Goal: Task Accomplishment & Management: Complete application form

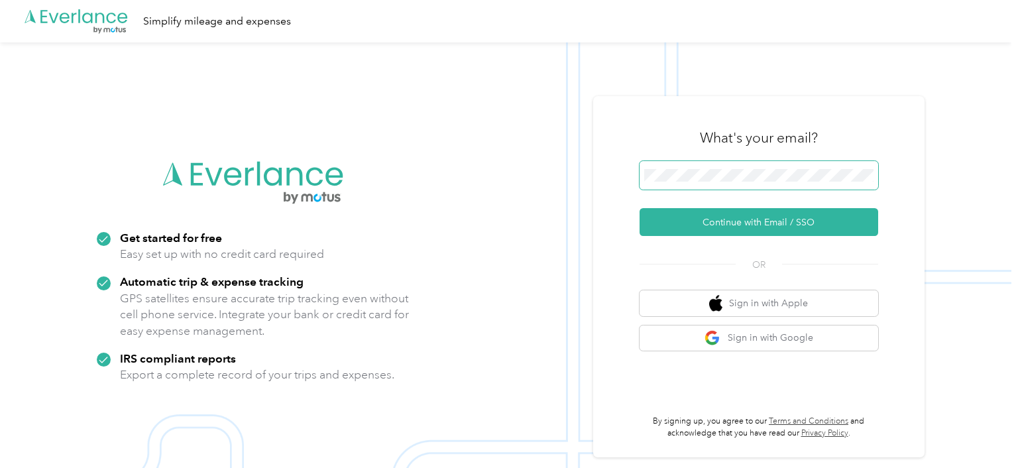
click at [710, 183] on span at bounding box center [758, 175] width 239 height 29
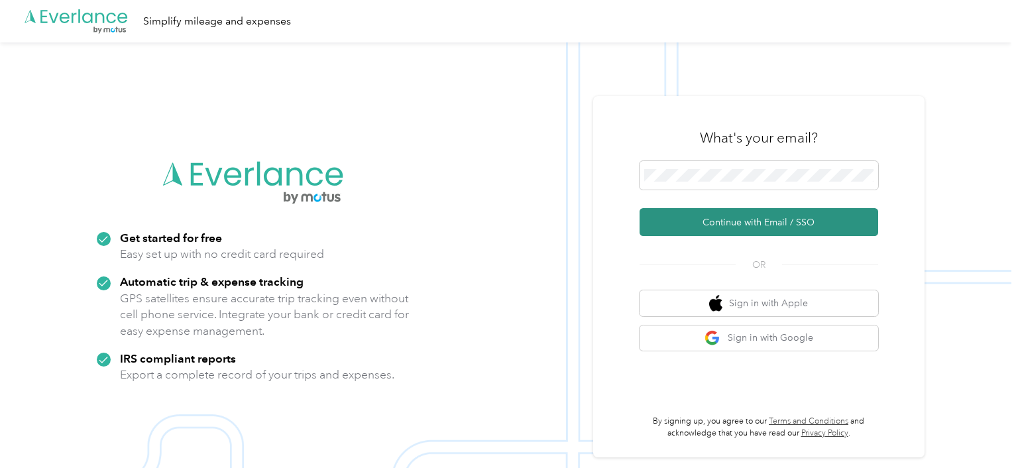
click at [728, 222] on button "Continue with Email / SSO" at bounding box center [758, 222] width 239 height 28
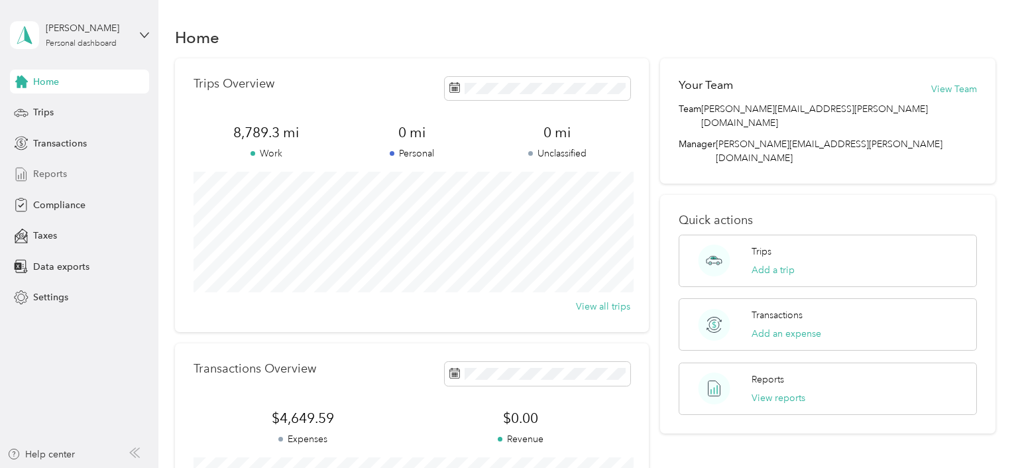
click at [58, 176] on span "Reports" at bounding box center [50, 174] width 34 height 14
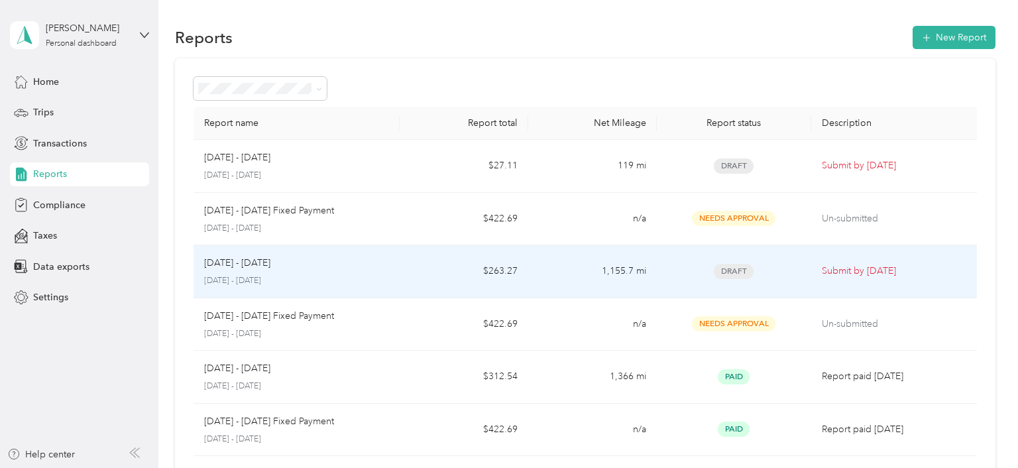
click at [881, 268] on p "Submit by [DATE]" at bounding box center [897, 271] width 150 height 15
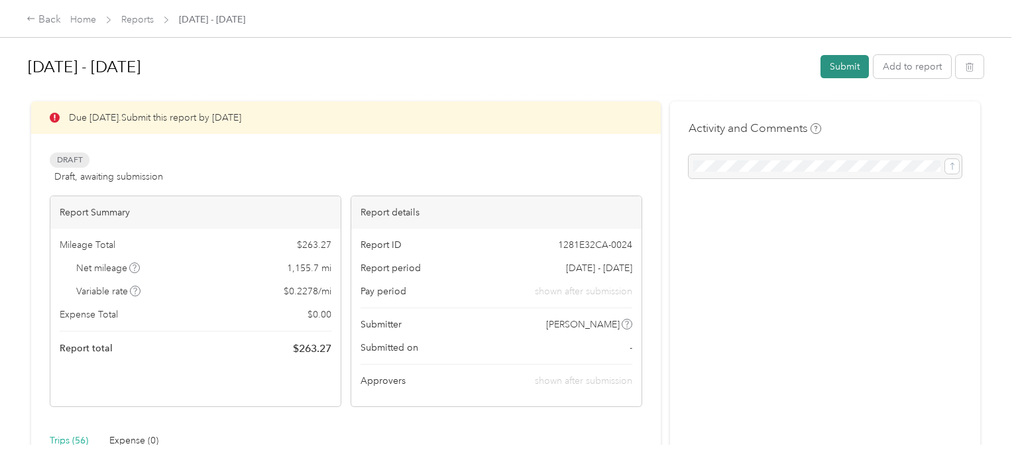
click at [854, 65] on button "Submit" at bounding box center [844, 66] width 48 height 23
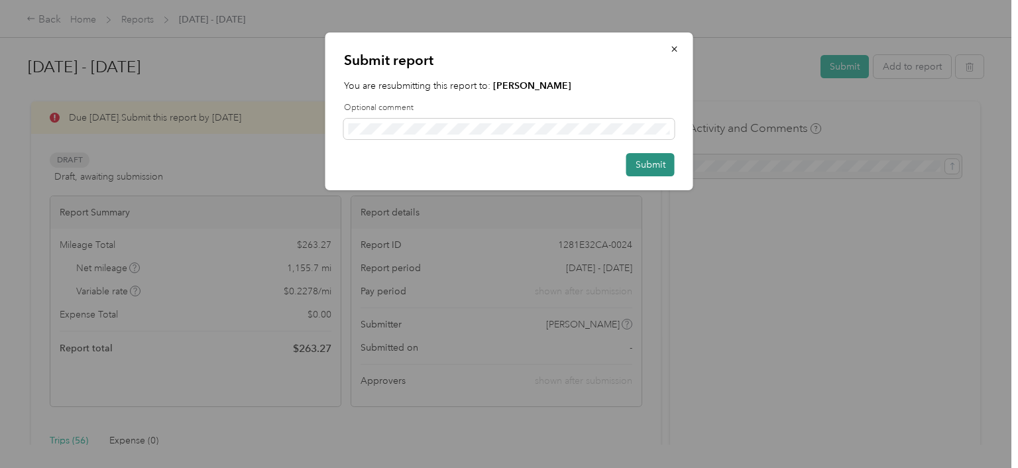
click at [659, 155] on button "Submit" at bounding box center [650, 164] width 48 height 23
